Goal: Information Seeking & Learning: Compare options

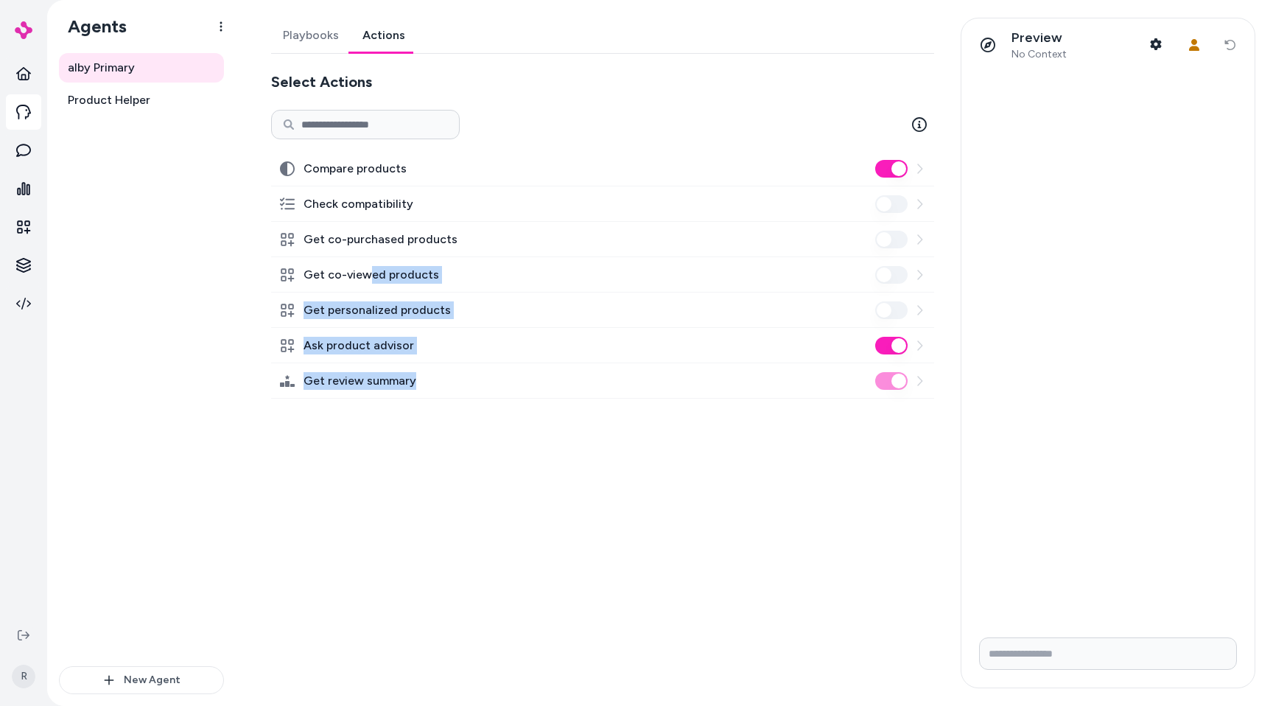
drag, startPoint x: 374, startPoint y: 334, endPoint x: 478, endPoint y: 456, distance: 161.0
click at [439, 432] on div "Playbooks Actions Select Actions Compare products Check compatibility Get co-pu…" at bounding box center [598, 353] width 690 height 671
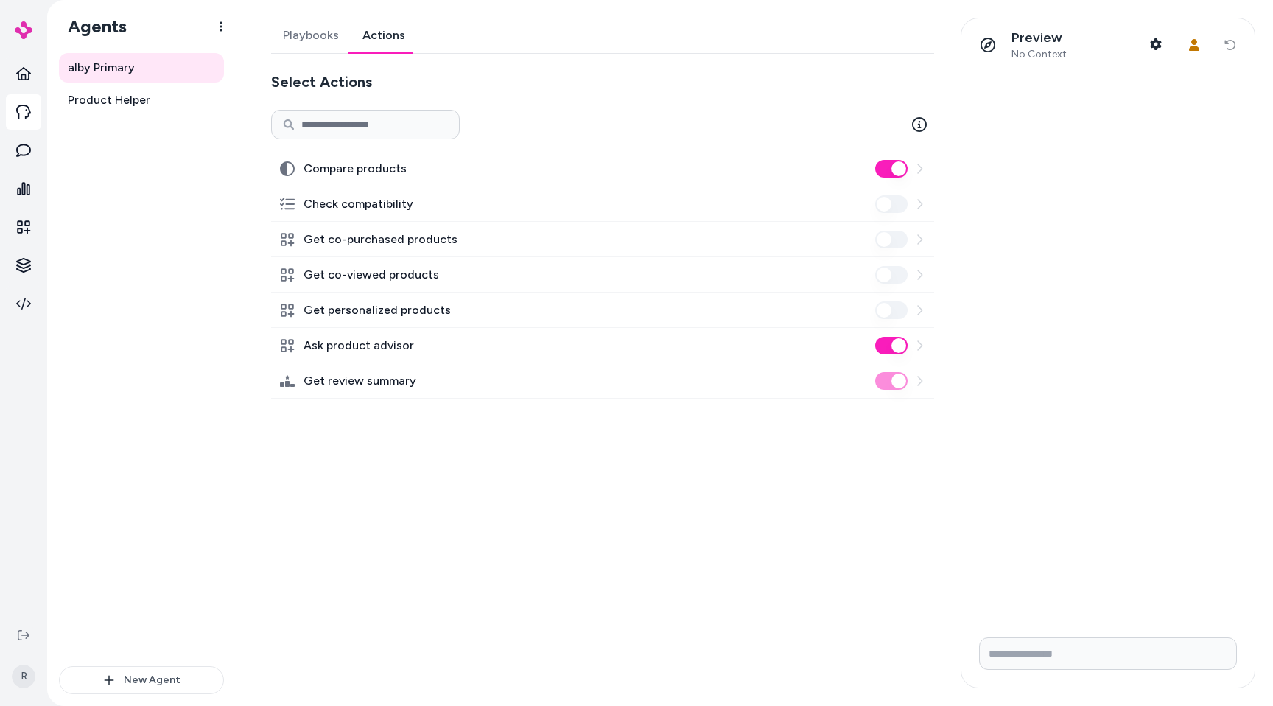
drag, startPoint x: 734, startPoint y: 550, endPoint x: 877, endPoint y: 242, distance: 340.2
click at [734, 550] on div "Playbooks Actions Select Actions Compare products Check compatibility Get co-pu…" at bounding box center [598, 353] width 690 height 671
click at [353, 139] on div "Compare products Check compatibility Get co-purchased products Get co-viewed pr…" at bounding box center [602, 254] width 663 height 289
click at [348, 129] on input at bounding box center [365, 124] width 189 height 29
click at [614, 130] on div at bounding box center [602, 124] width 663 height 29
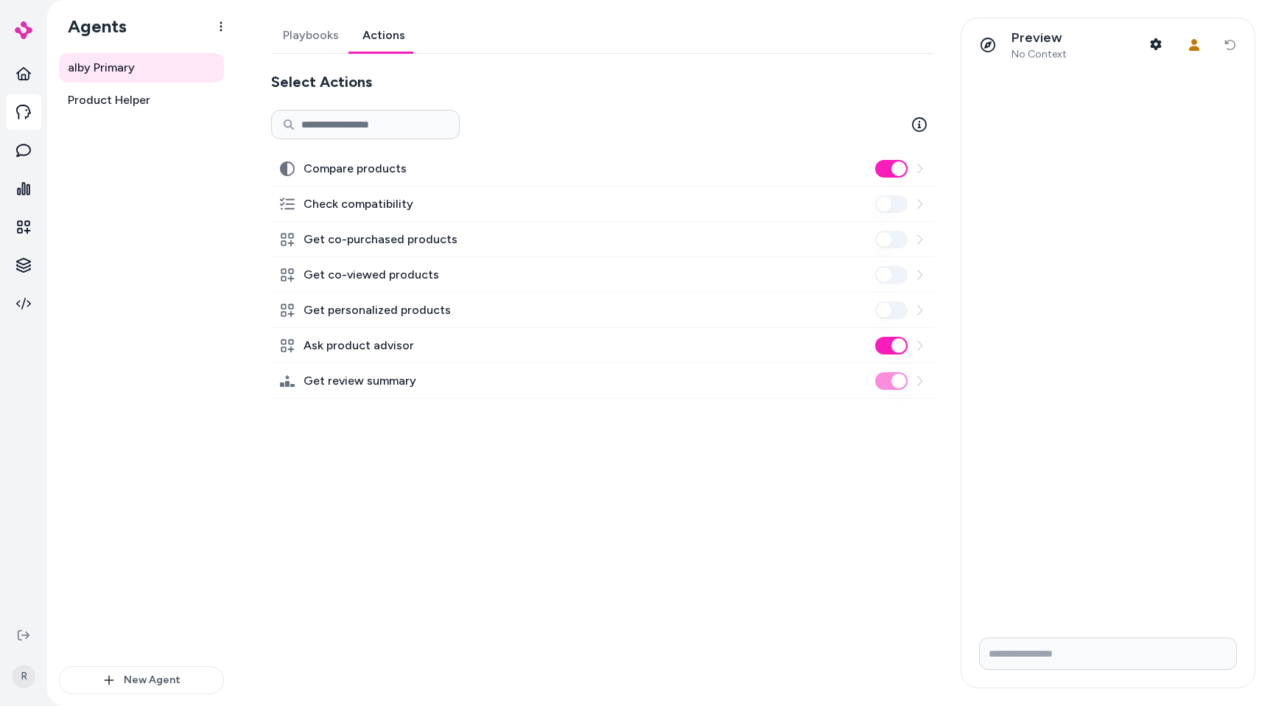
click at [920, 165] on icon at bounding box center [920, 169] width 12 height 12
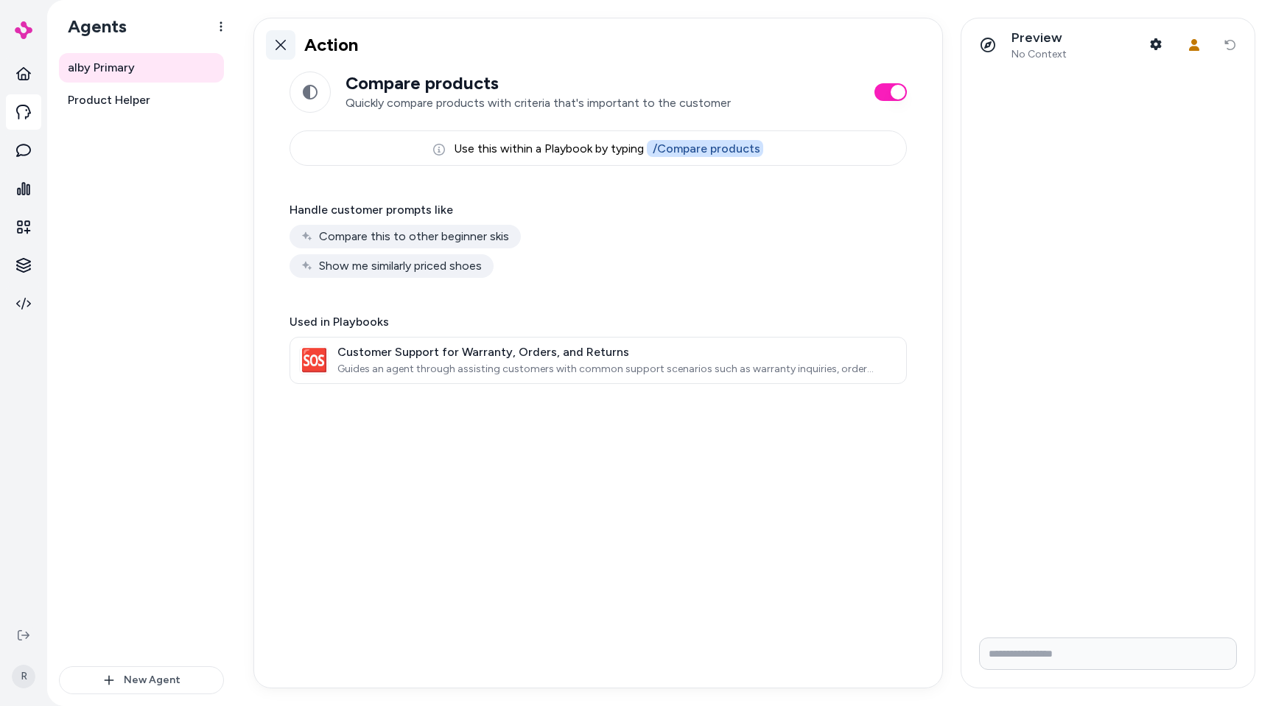
click at [268, 51] on link at bounding box center [280, 44] width 29 height 29
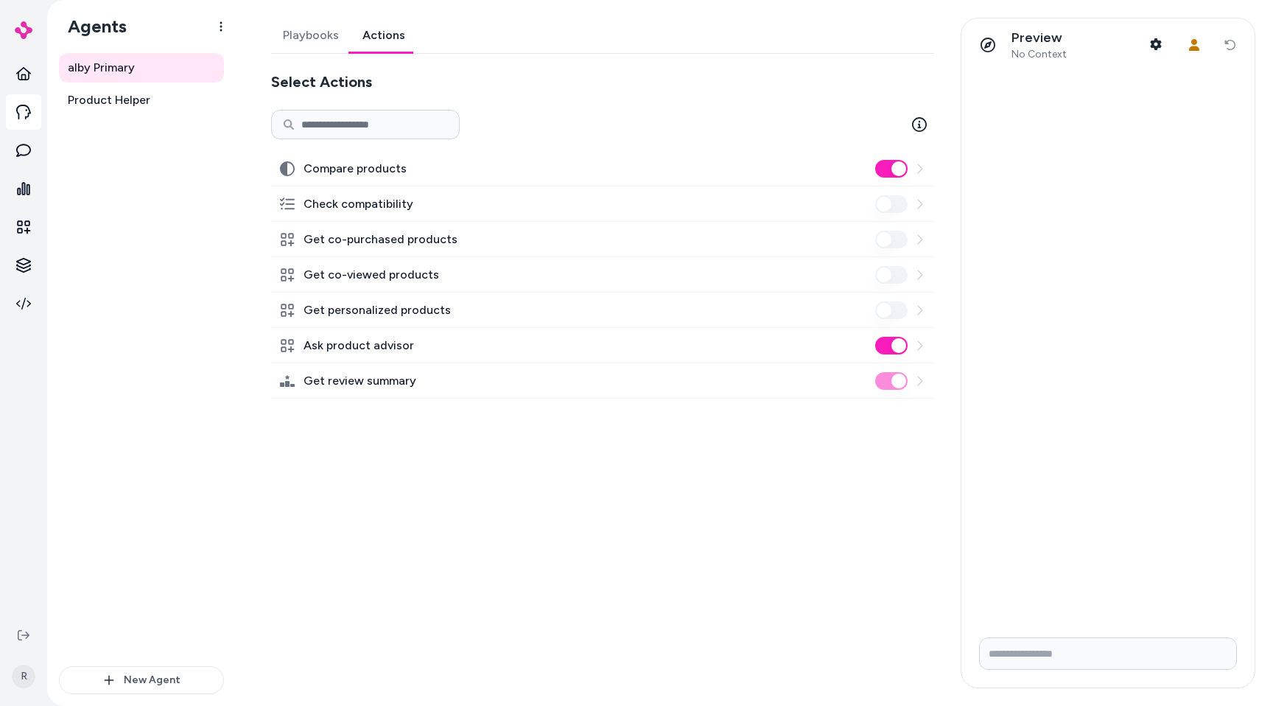
click at [923, 382] on icon at bounding box center [920, 381] width 12 height 12
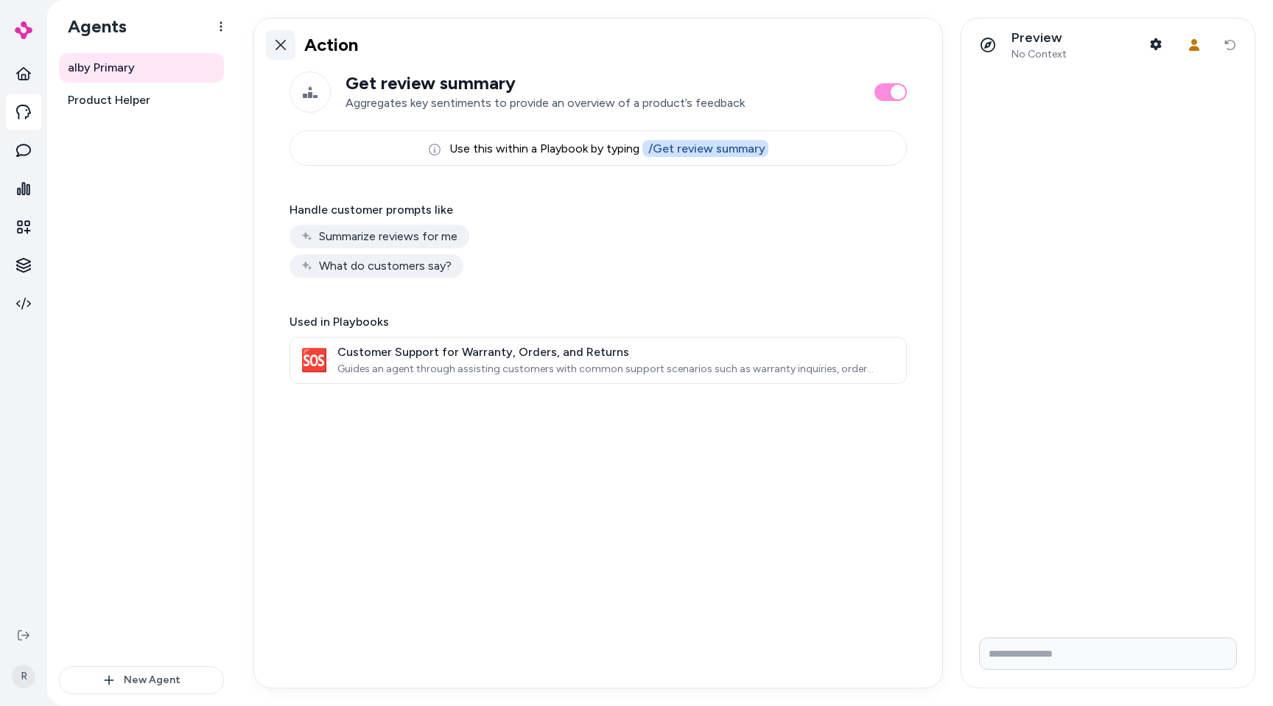
click at [277, 48] on icon at bounding box center [281, 45] width 10 height 10
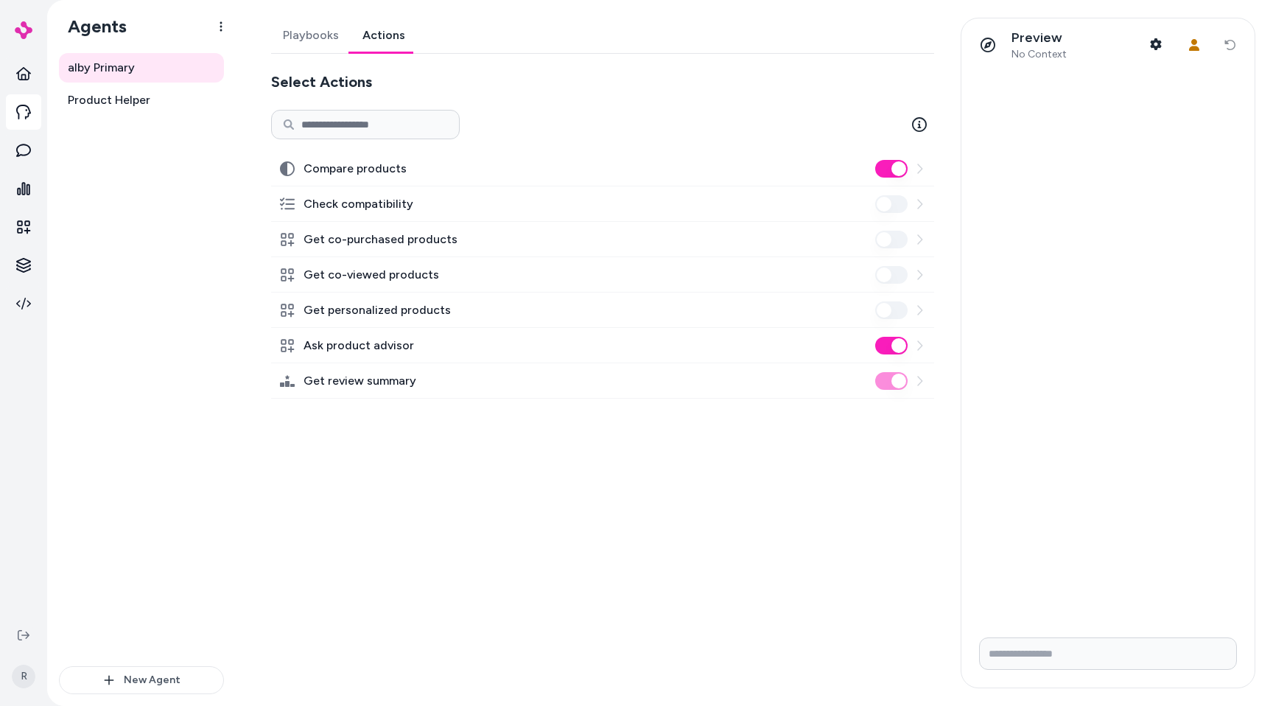
click at [142, 201] on div "alby Primary Product Helper" at bounding box center [141, 359] width 165 height 613
drag, startPoint x: 662, startPoint y: 110, endPoint x: 391, endPoint y: 10, distance: 289.5
click at [662, 111] on div at bounding box center [602, 124] width 663 height 29
